Goal: Navigation & Orientation: Find specific page/section

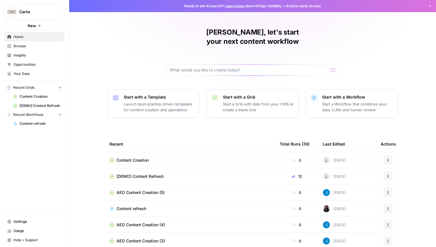
click at [22, 52] on link "Insights" at bounding box center [35, 55] width 60 height 9
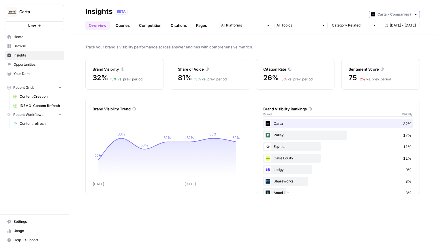
click at [396, 13] on input "text" at bounding box center [394, 15] width 34 height 6
type input "Carta - Companies (cap table)"
click at [352, 51] on div "Track your brand's visibility performance across answer engines with comprehens…" at bounding box center [252, 141] width 366 height 212
click at [328, 27] on div "Category Related Sep 16 - Sep 22" at bounding box center [319, 25] width 201 height 9
click at [324, 27] on div at bounding box center [323, 25] width 4 height 4
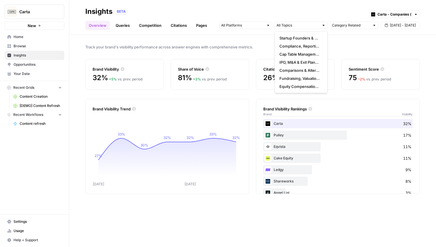
click at [324, 27] on div at bounding box center [323, 25] width 4 height 4
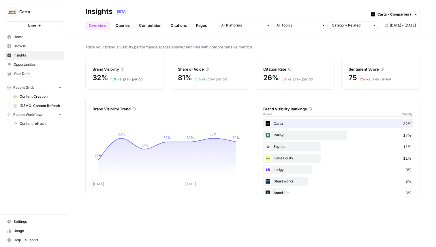
click at [338, 25] on input "text" at bounding box center [351, 25] width 38 height 6
type input "Category Related"
click at [313, 49] on span "Track your brand's visibility performance across answer engines with comprehens…" at bounding box center [252, 47] width 334 height 6
click at [142, 29] on link "Competition" at bounding box center [149, 25] width 29 height 9
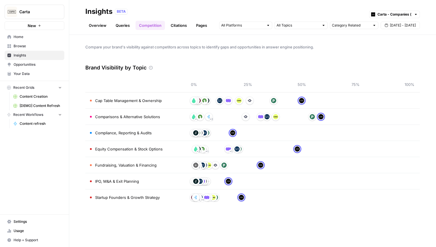
click at [120, 28] on link "Queries" at bounding box center [122, 25] width 21 height 9
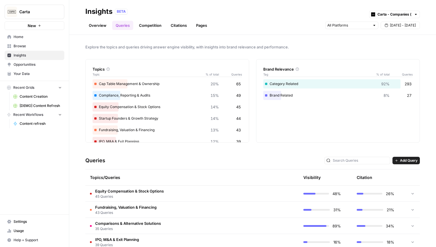
scroll to position [22, 0]
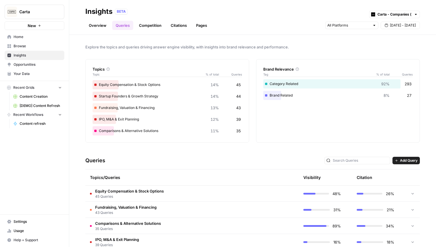
click at [155, 192] on span "Equity Compensation & Stock Options" at bounding box center [129, 191] width 69 height 6
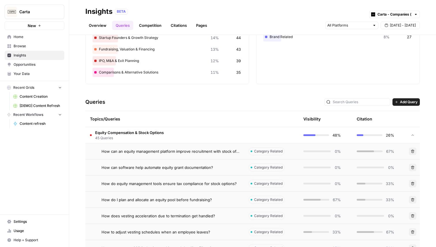
scroll to position [88, 0]
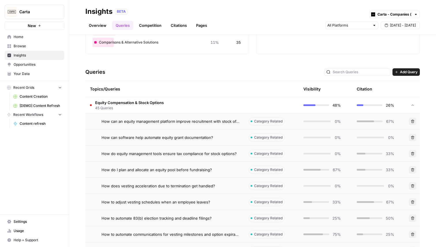
click at [215, 124] on td "How can an equity management platform improve recruitment with stock offers?" at bounding box center [164, 121] width 158 height 16
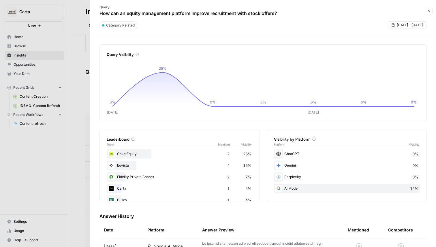
click at [84, 113] on div at bounding box center [218, 123] width 436 height 247
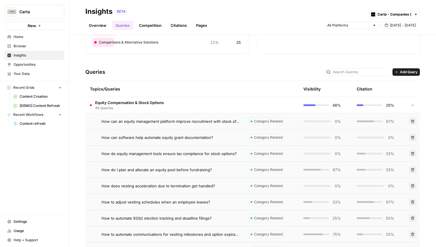
click at [178, 26] on link "Citations" at bounding box center [178, 25] width 23 height 9
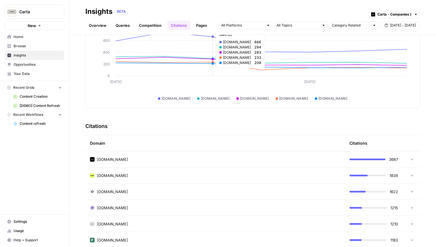
scroll to position [96, 0]
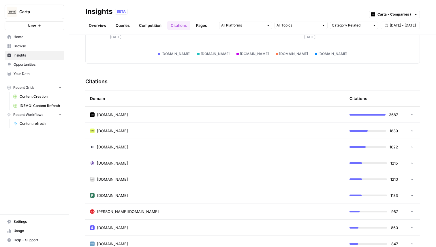
click at [121, 141] on td "eqvista.com" at bounding box center [214, 147] width 259 height 16
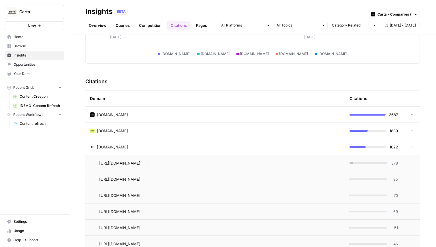
click at [140, 161] on span "https://eqvista.com/cap-table-management-software-startups/" at bounding box center [119, 163] width 41 height 6
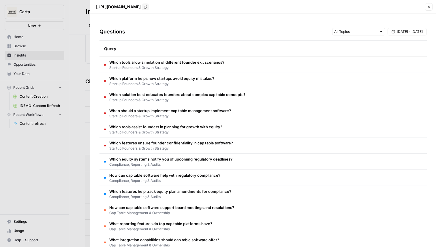
click at [427, 7] on icon "button" at bounding box center [428, 6] width 3 height 3
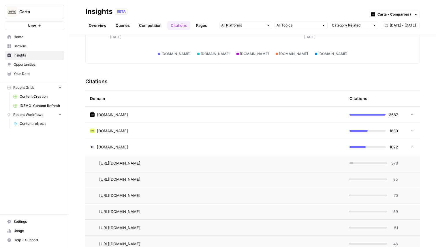
click at [203, 26] on link "Pages" at bounding box center [201, 25] width 18 height 9
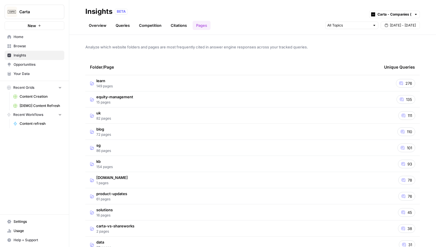
click at [38, 64] on span "Opportunities" at bounding box center [38, 64] width 48 height 5
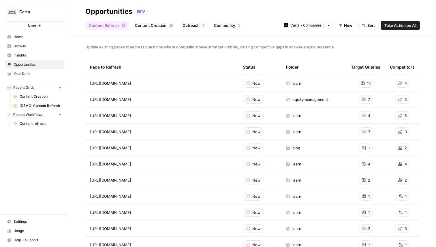
click at [154, 24] on link "Content Creation 8 1" at bounding box center [153, 25] width 45 height 9
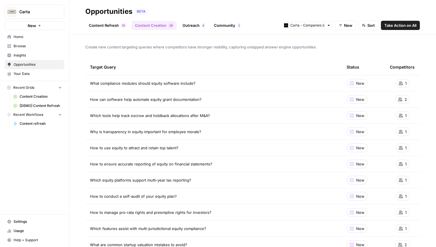
click at [196, 28] on link "Outreach 4" at bounding box center [193, 25] width 29 height 9
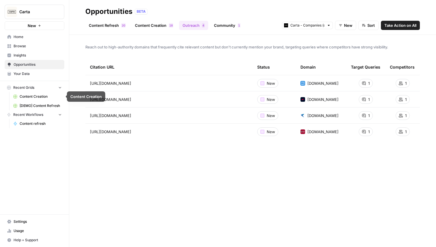
click at [30, 105] on span "[DEMO] Content Refresh" at bounding box center [41, 105] width 42 height 5
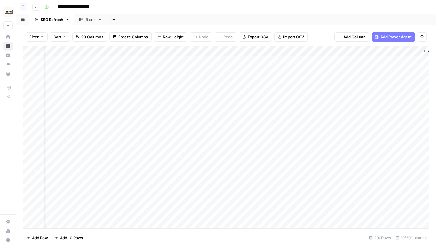
scroll to position [0, 807]
click at [176, 50] on div "Add Column" at bounding box center [225, 137] width 405 height 182
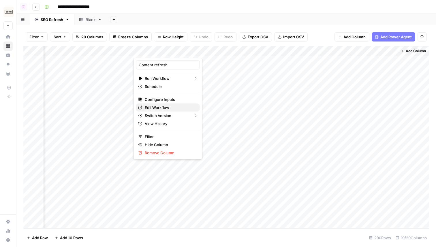
click at [154, 107] on span "Edit Workflow" at bounding box center [170, 108] width 50 height 6
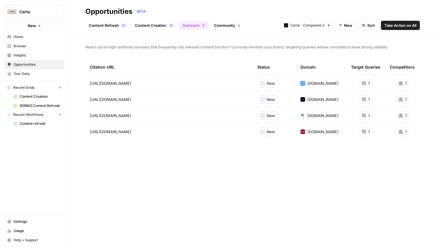
click at [26, 105] on span "[DEMO] Content Refresh" at bounding box center [41, 105] width 42 height 5
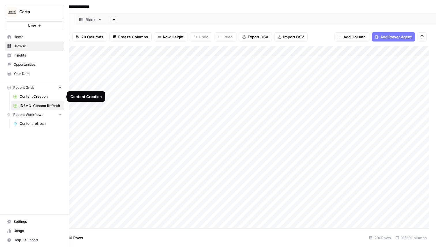
click at [26, 95] on span "Content Creation" at bounding box center [41, 96] width 42 height 5
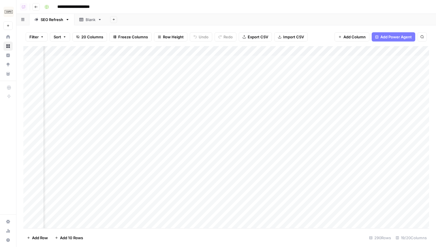
scroll to position [1, 231]
click at [376, 35] on icon "button" at bounding box center [376, 36] width 3 height 3
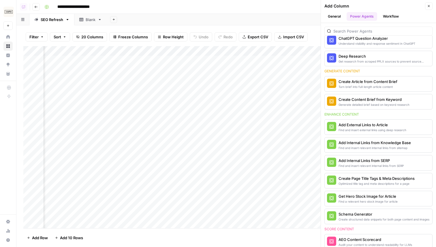
scroll to position [0, 0]
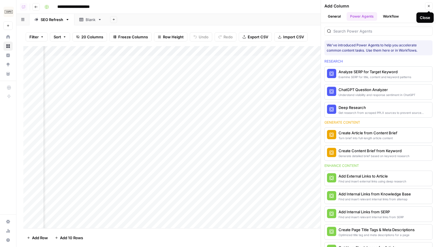
click at [429, 7] on icon "button" at bounding box center [428, 5] width 3 height 3
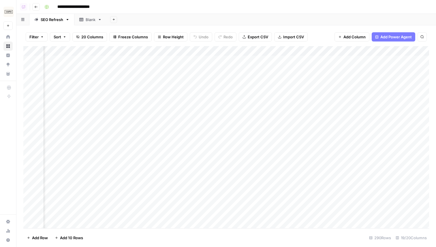
scroll to position [1, 677]
click at [258, 60] on div "Add Column" at bounding box center [225, 137] width 405 height 182
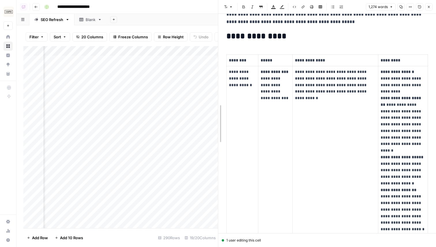
scroll to position [92, 0]
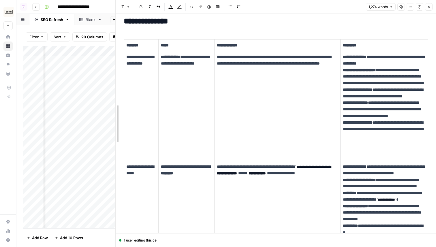
drag, startPoint x: 219, startPoint y: 133, endPoint x: 95, endPoint y: 157, distance: 126.2
click at [94, 157] on body "**********" at bounding box center [218, 123] width 436 height 247
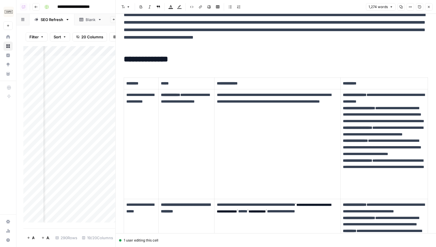
scroll to position [0, 0]
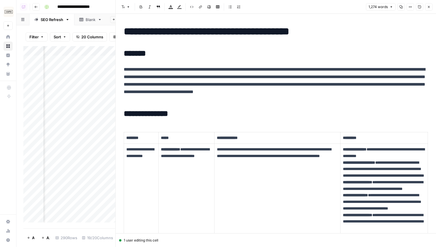
click at [428, 7] on icon "button" at bounding box center [428, 6] width 3 height 3
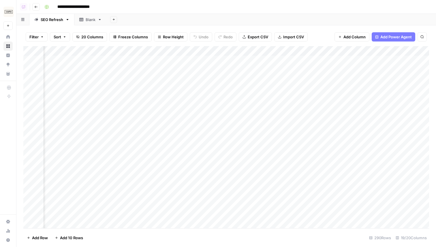
scroll to position [1, 807]
click at [360, 39] on span "Add Column" at bounding box center [354, 37] width 22 height 6
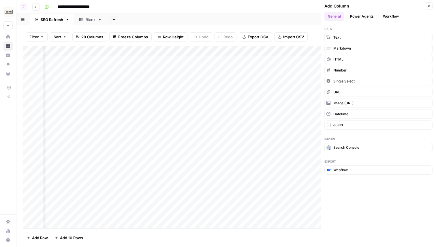
click at [243, 20] on div "Add Sheet" at bounding box center [271, 20] width 329 height 12
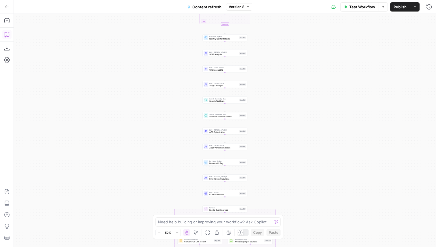
click at [6, 36] on icon "button" at bounding box center [6, 35] width 5 height 5
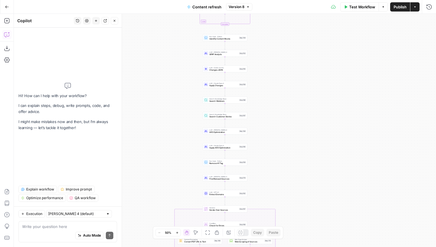
click at [36, 190] on span "Explain workflow" at bounding box center [40, 189] width 28 height 5
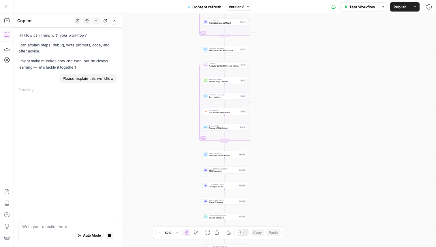
drag, startPoint x: 294, startPoint y: 29, endPoint x: 293, endPoint y: 146, distance: 116.7
click at [293, 146] on div "true false false true false true Workflow Set Inputs Inputs Power Agent Identif…" at bounding box center [225, 130] width 422 height 233
drag, startPoint x: 288, startPoint y: 77, endPoint x: 288, endPoint y: 202, distance: 125.0
click at [288, 202] on div "true false false true false true Workflow Set Inputs Inputs Power Agent Identif…" at bounding box center [225, 130] width 422 height 233
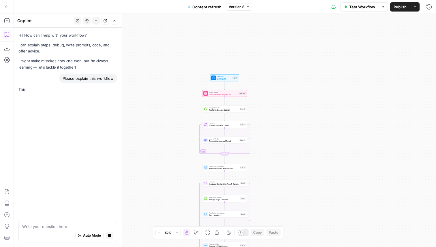
drag, startPoint x: 290, startPoint y: 163, endPoint x: 290, endPoint y: 155, distance: 8.1
click at [290, 155] on div "true false false true false true Workflow Set Inputs Inputs Power Agent Identif…" at bounding box center [225, 130] width 422 height 233
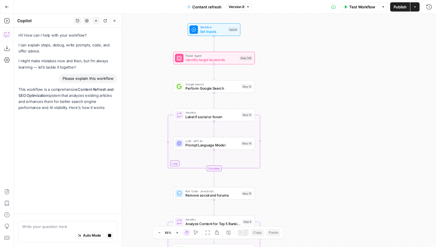
drag, startPoint x: 290, startPoint y: 155, endPoint x: 334, endPoint y: 172, distance: 46.9
click at [333, 172] on div "true false false true false true Workflow Set Inputs Inputs Power Agent Identif…" at bounding box center [225, 130] width 422 height 233
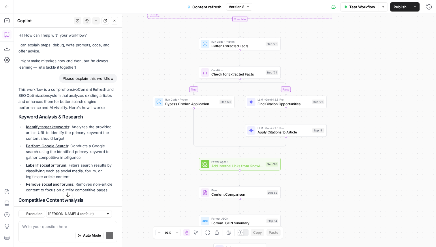
click at [185, 38] on div "true false false true false true Workflow Set Inputs Inputs Power Agent Identif…" at bounding box center [225, 130] width 422 height 233
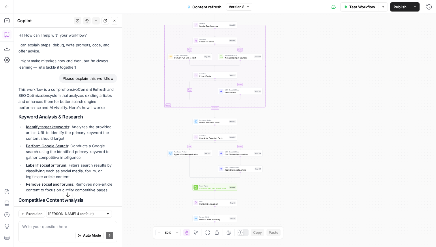
drag, startPoint x: 185, startPoint y: 38, endPoint x: 184, endPoint y: 159, distance: 121.0
click at [184, 159] on div "true false false true false true Workflow Set Inputs Inputs Power Agent Identif…" at bounding box center [225, 130] width 422 height 233
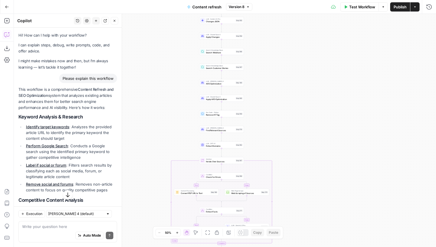
drag, startPoint x: 162, startPoint y: 50, endPoint x: 169, endPoint y: 152, distance: 102.5
click at [169, 152] on div "true false false true false true Workflow Set Inputs Inputs Power Agent Identif…" at bounding box center [225, 130] width 422 height 233
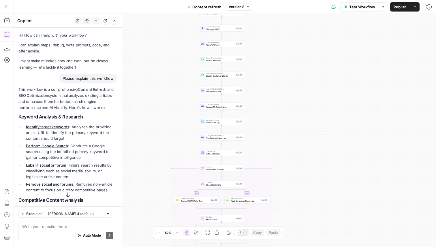
drag, startPoint x: 172, startPoint y: 92, endPoint x: 172, endPoint y: 179, distance: 87.3
click at [172, 180] on div "true false false true false true Workflow Set Inputs Inputs Power Agent Identif…" at bounding box center [225, 130] width 422 height 233
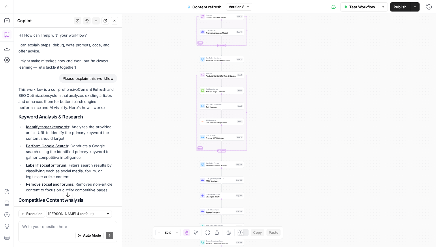
drag, startPoint x: 178, startPoint y: 123, endPoint x: 178, endPoint y: 188, distance: 64.8
click at [178, 188] on div "true false false true false true Workflow Set Inputs Inputs Power Agent Identif…" at bounding box center [225, 130] width 422 height 233
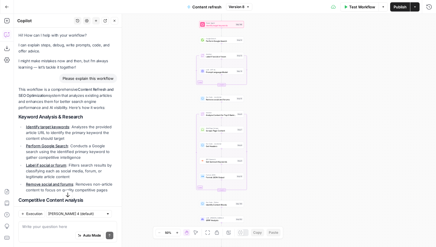
drag, startPoint x: 180, startPoint y: 143, endPoint x: 180, endPoint y: 183, distance: 40.6
click at [180, 183] on div "true false false true false true Workflow Set Inputs Inputs Power Agent Identif…" at bounding box center [225, 130] width 422 height 233
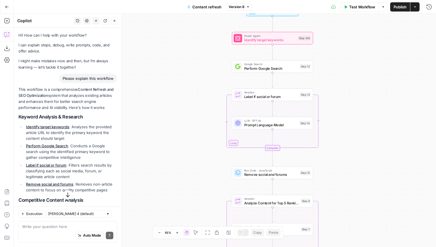
drag, startPoint x: 268, startPoint y: 63, endPoint x: 335, endPoint y: 122, distance: 89.8
click at [338, 123] on div "true false false true false true Workflow Set Inputs Inputs Power Agent Identif…" at bounding box center [225, 130] width 422 height 233
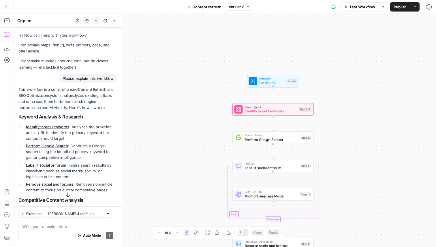
drag, startPoint x: 204, startPoint y: 99, endPoint x: 199, endPoint y: 169, distance: 70.2
click at [199, 169] on div "true false false true false true Workflow Set Inputs Inputs Power Agent Identif…" at bounding box center [225, 130] width 422 height 233
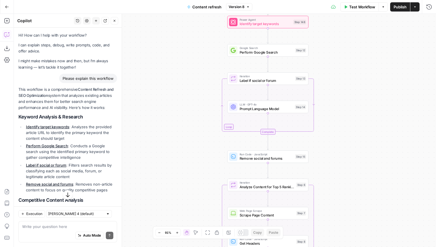
drag, startPoint x: 199, startPoint y: 169, endPoint x: 194, endPoint y: 82, distance: 87.4
click at [194, 82] on div "true false false true false true Workflow Set Inputs Inputs Power Agent Identif…" at bounding box center [225, 130] width 422 height 233
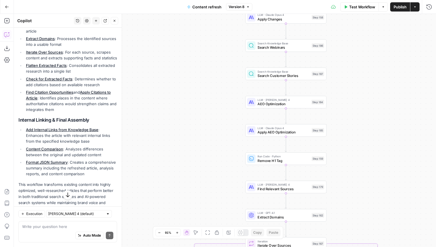
scroll to position [482, 0]
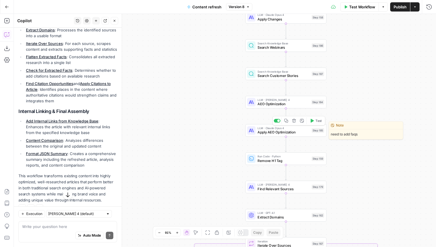
click at [278, 130] on span "Apply AEO Optimization" at bounding box center [283, 132] width 52 height 5
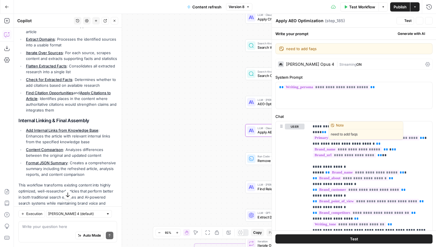
scroll to position [491, 0]
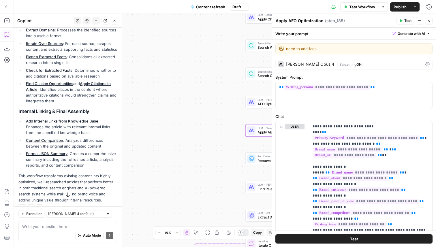
click at [307, 62] on div "Claude Opus 4" at bounding box center [310, 64] width 48 height 4
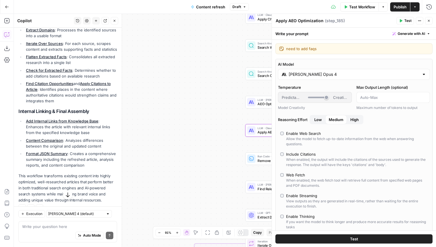
click at [318, 73] on input "Claude Opus 4" at bounding box center [353, 74] width 130 height 6
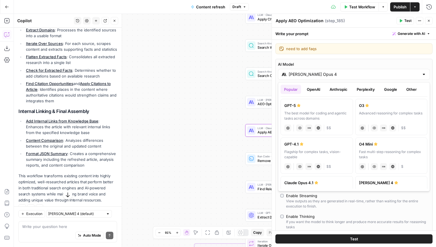
click at [205, 44] on div "true false false true false true Workflow Set Inputs Inputs Power Agent Identif…" at bounding box center [225, 130] width 422 height 233
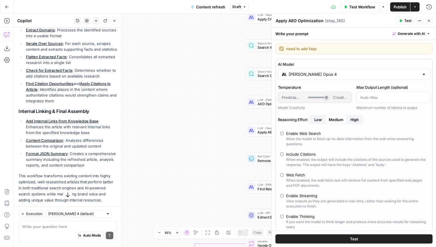
click at [205, 44] on div "true false false true false true Workflow Set Inputs Inputs Power Agent Identif…" at bounding box center [225, 130] width 422 height 233
click at [10, 19] on icon "button" at bounding box center [7, 21] width 6 height 6
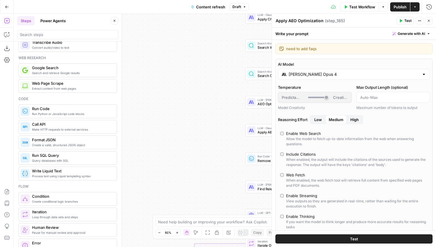
scroll to position [13, 0]
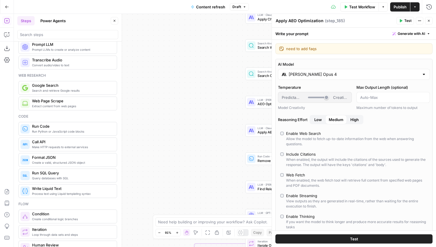
click at [58, 24] on button "Power Agents" at bounding box center [53, 20] width 32 height 9
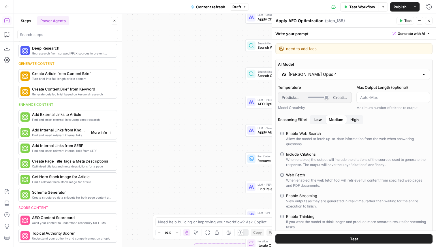
scroll to position [43, 0]
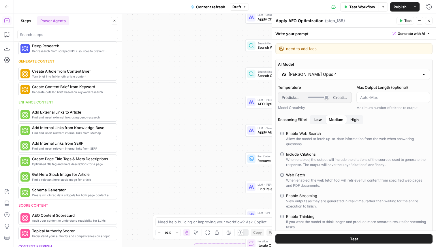
click at [426, 22] on button "Close" at bounding box center [428, 20] width 7 height 7
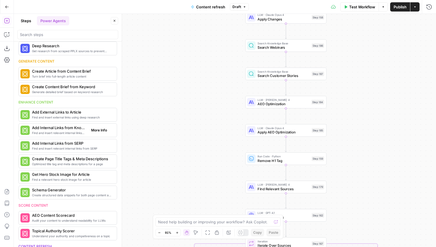
click at [56, 128] on span "Add Internal Links from Knowledge Base" at bounding box center [59, 128] width 54 height 6
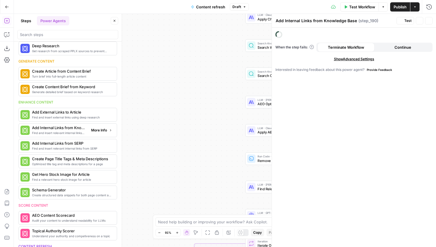
scroll to position [74, 0]
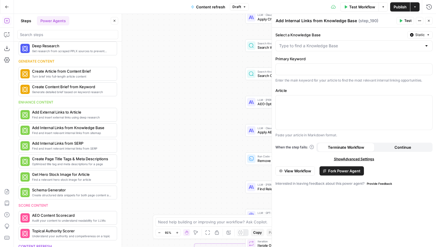
click at [304, 173] on span "View Workflow" at bounding box center [297, 171] width 27 height 6
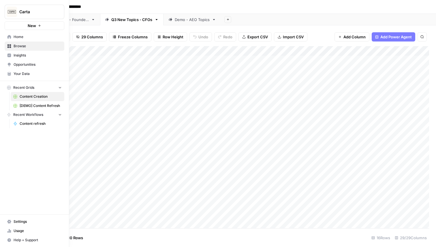
click at [48, 12] on span "Carta" at bounding box center [36, 12] width 35 height 6
type input "monday"
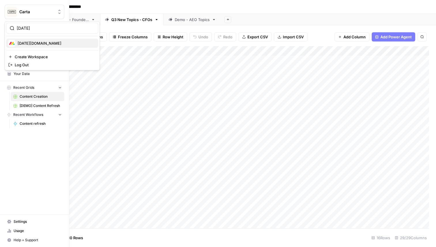
click at [46, 40] on div "Monday.com" at bounding box center [52, 43] width 88 height 7
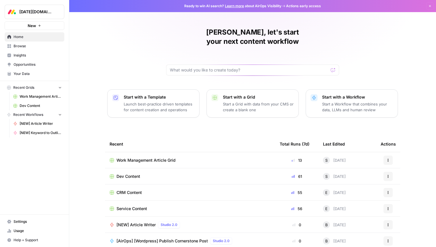
click at [21, 71] on span "Your Data" at bounding box center [38, 73] width 48 height 5
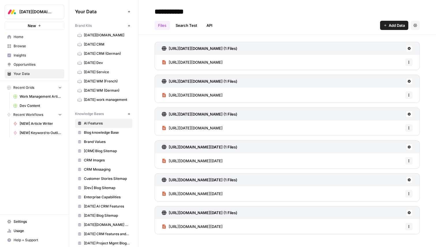
click at [109, 36] on span "monday.com" at bounding box center [107, 35] width 46 height 5
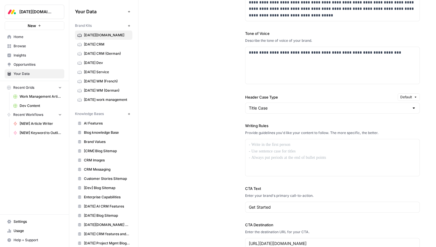
scroll to position [400, 0]
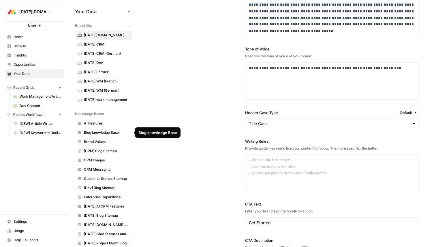
click at [101, 130] on span "Blog knowledge Base" at bounding box center [107, 132] width 46 height 5
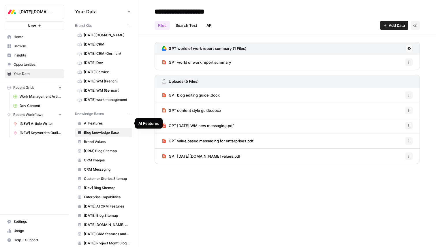
click at [102, 122] on span "AI Features" at bounding box center [107, 123] width 46 height 5
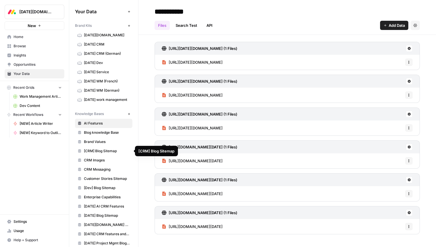
click at [99, 149] on span "[CRM] Blog Sitemap" at bounding box center [107, 150] width 46 height 5
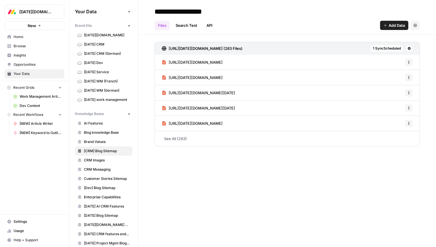
click at [31, 49] on link "Browse" at bounding box center [35, 45] width 60 height 9
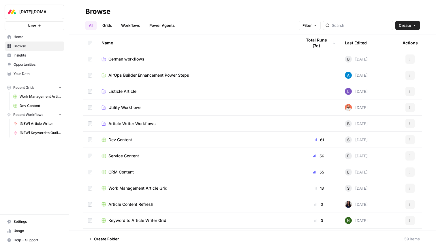
click at [124, 170] on span "CRM Content" at bounding box center [120, 172] width 25 height 6
click at [115, 91] on span "Listicle Article" at bounding box center [122, 91] width 28 height 6
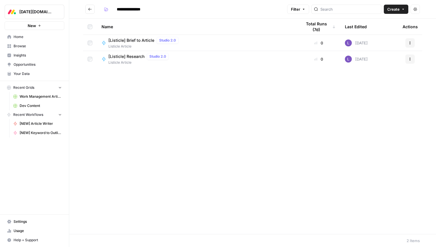
click at [88, 9] on button "Go back" at bounding box center [89, 9] width 9 height 9
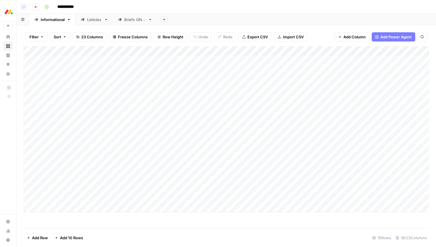
click at [134, 168] on div "Add Column" at bounding box center [225, 129] width 405 height 166
click at [417, 70] on div "Add Column" at bounding box center [225, 129] width 405 height 166
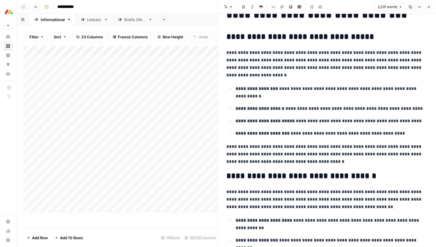
scroll to position [29, 0]
click at [428, 5] on icon "button" at bounding box center [428, 6] width 3 height 3
